Goal: Navigation & Orientation: Find specific page/section

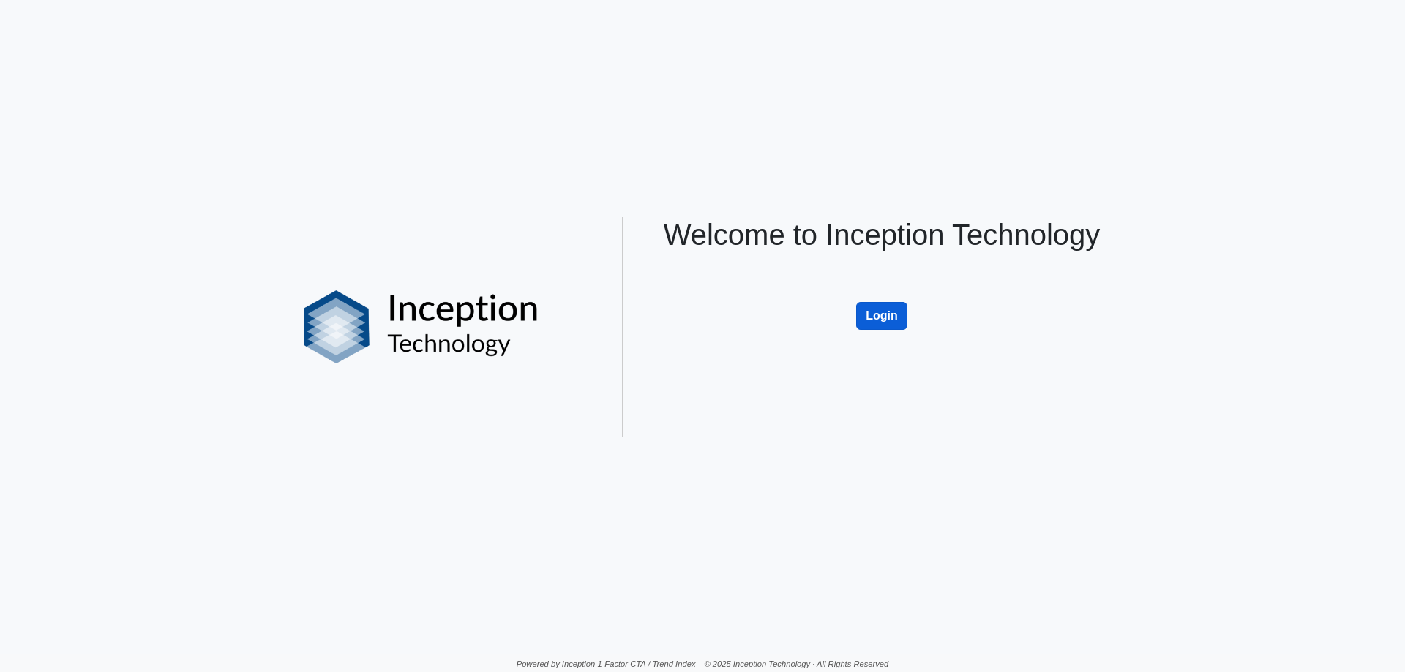
click at [893, 326] on button "Login" at bounding box center [881, 316] width 51 height 28
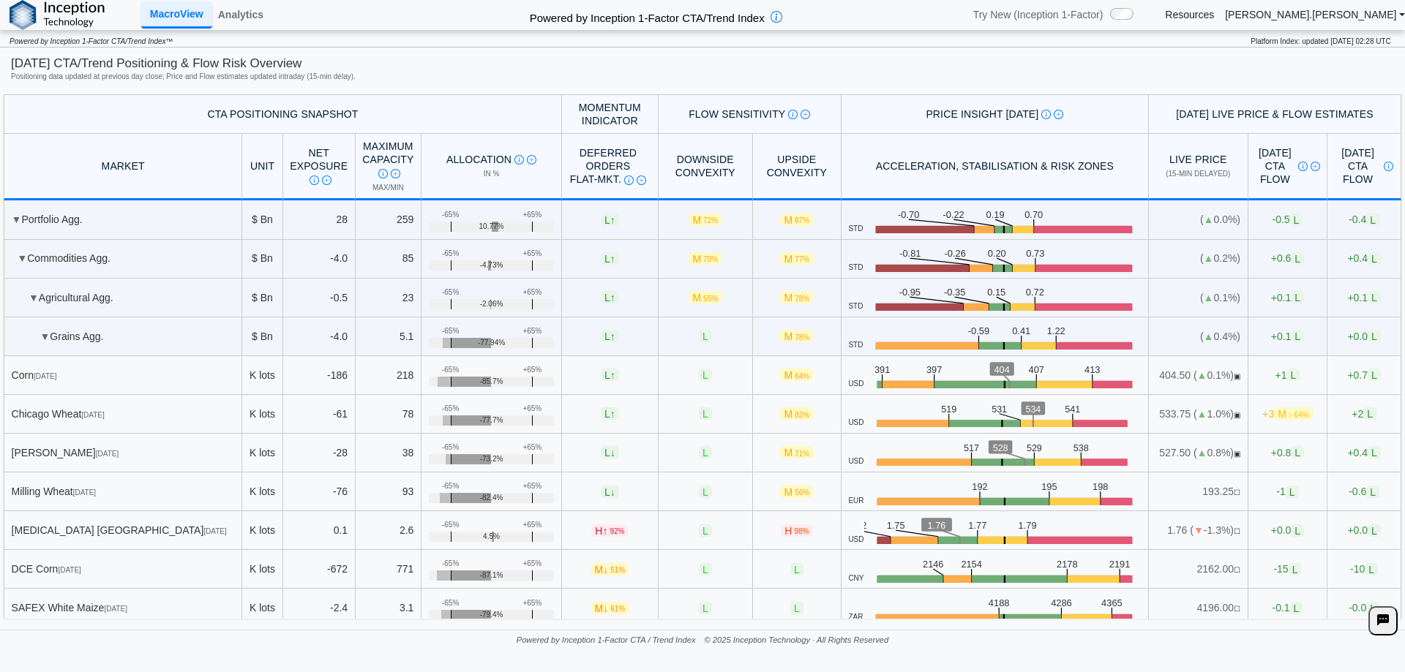
scroll to position [73, 0]
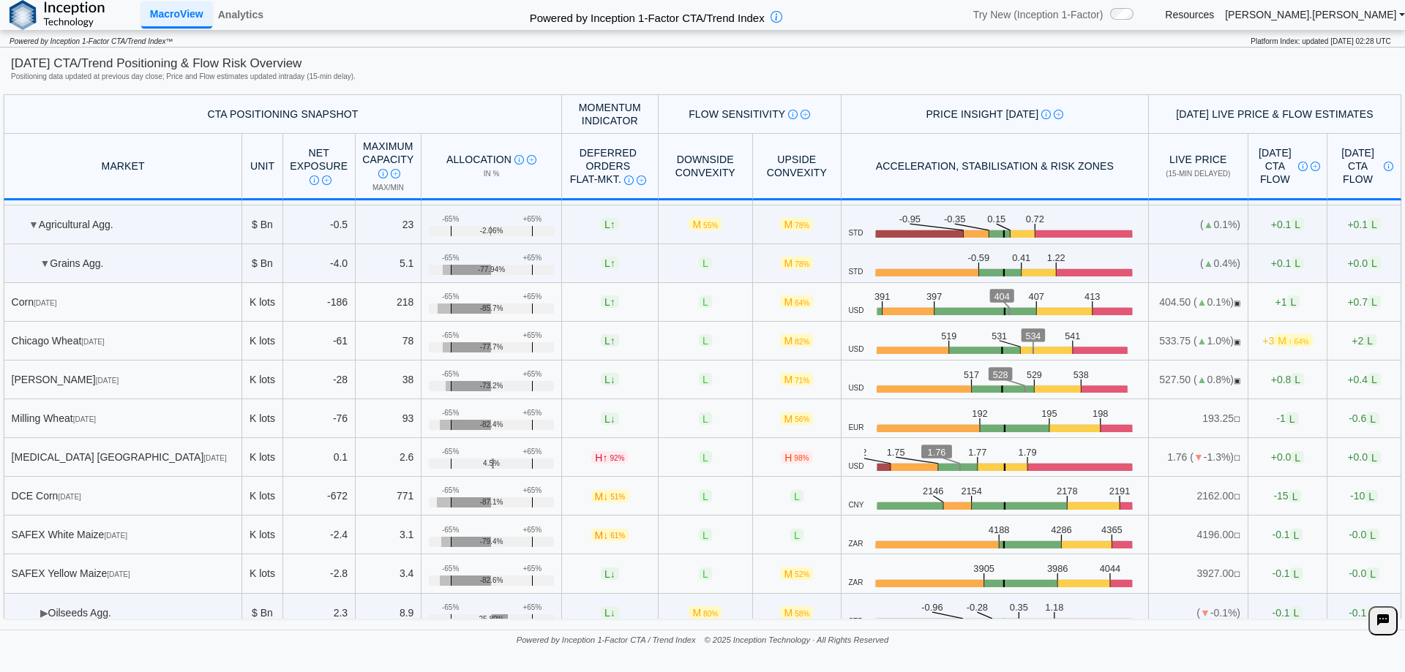
click at [1214, 18] on link "Resources" at bounding box center [1189, 14] width 49 height 13
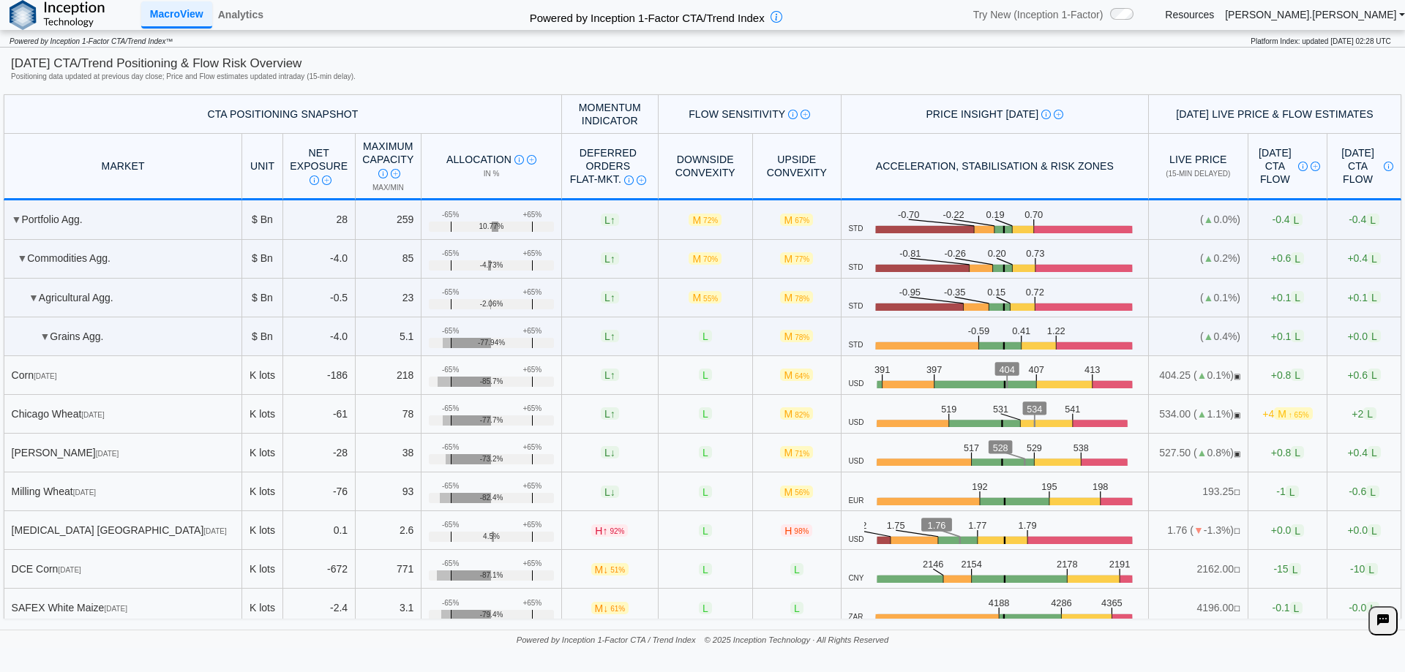
scroll to position [585, 0]
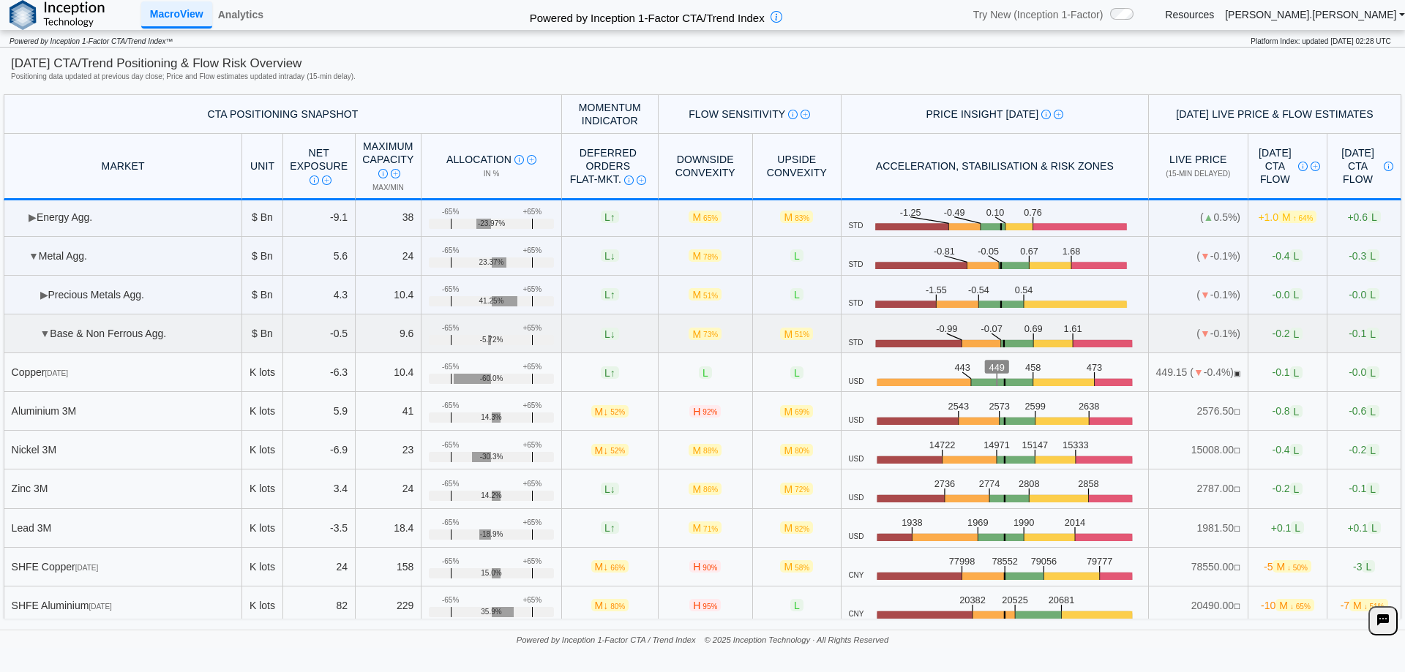
click at [51, 334] on td "▼ Base & Non Ferrous Agg." at bounding box center [123, 334] width 239 height 39
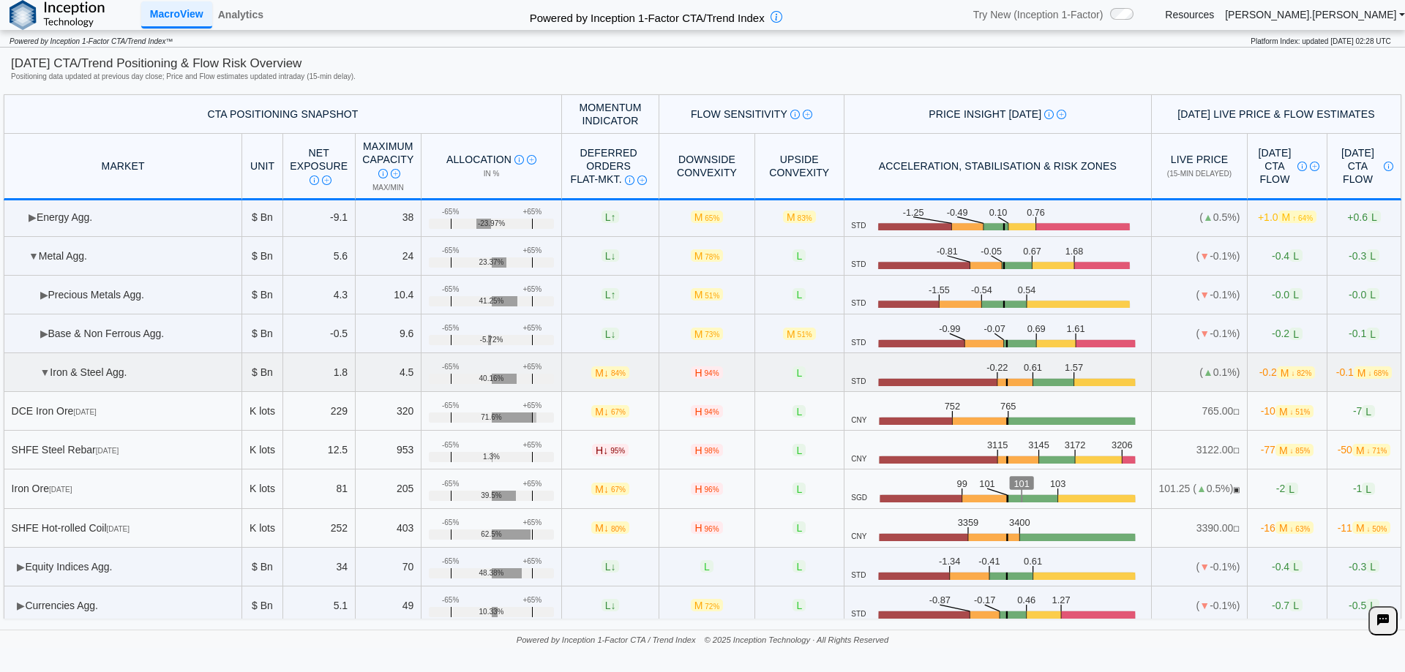
click at [42, 375] on span "▼" at bounding box center [45, 373] width 10 height 12
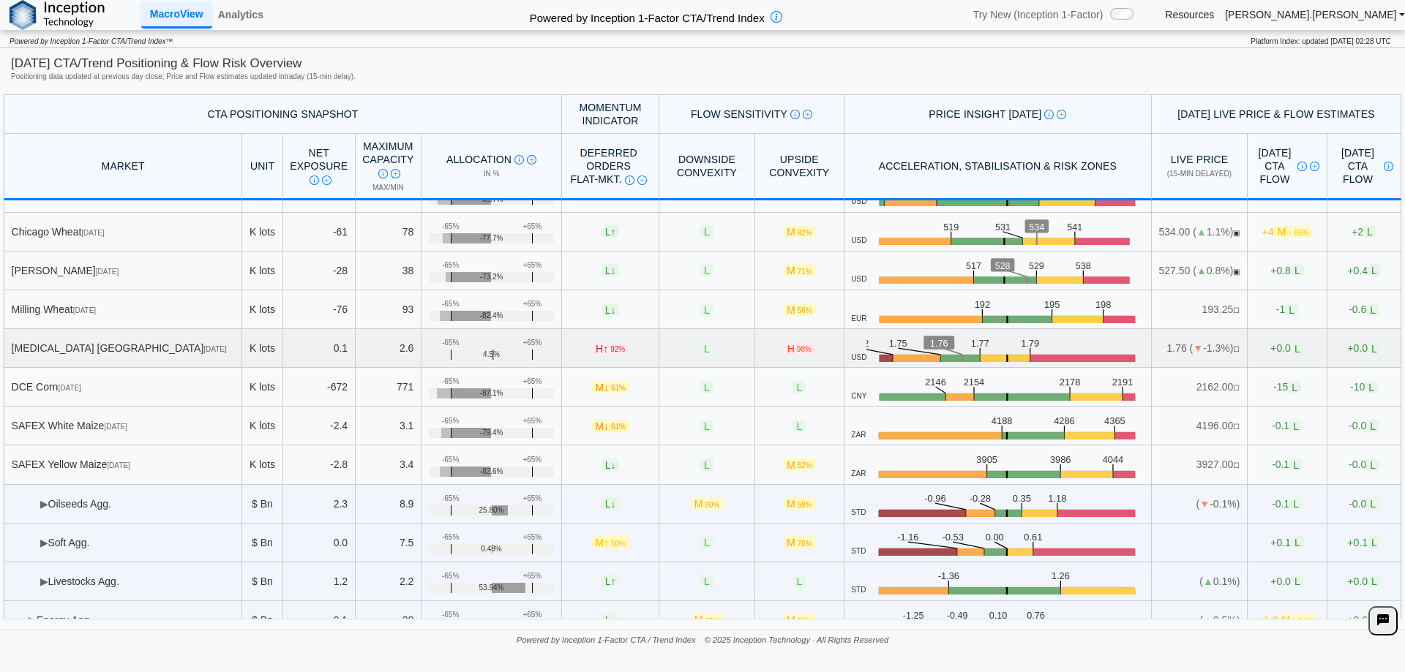
scroll to position [0, 0]
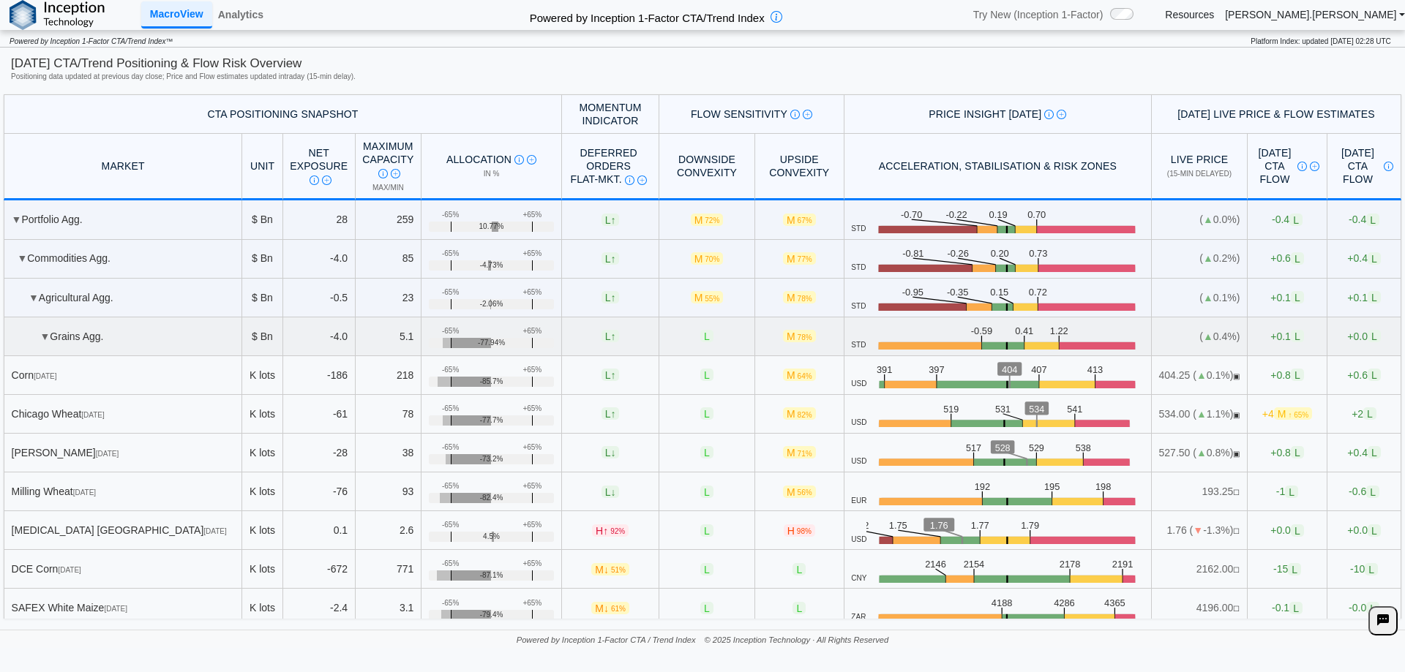
click at [91, 325] on td "▼ Grains Agg." at bounding box center [123, 337] width 239 height 39
